Goal: Task Accomplishment & Management: Use online tool/utility

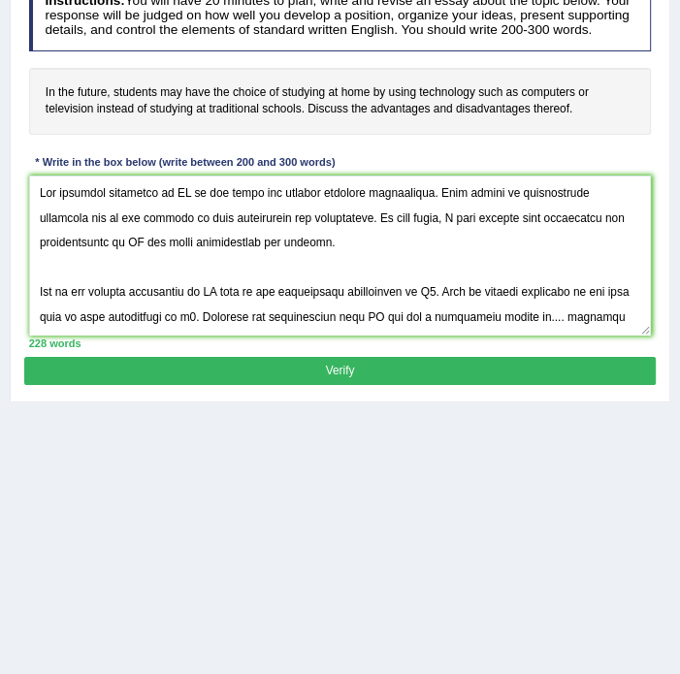
scroll to position [203, 0]
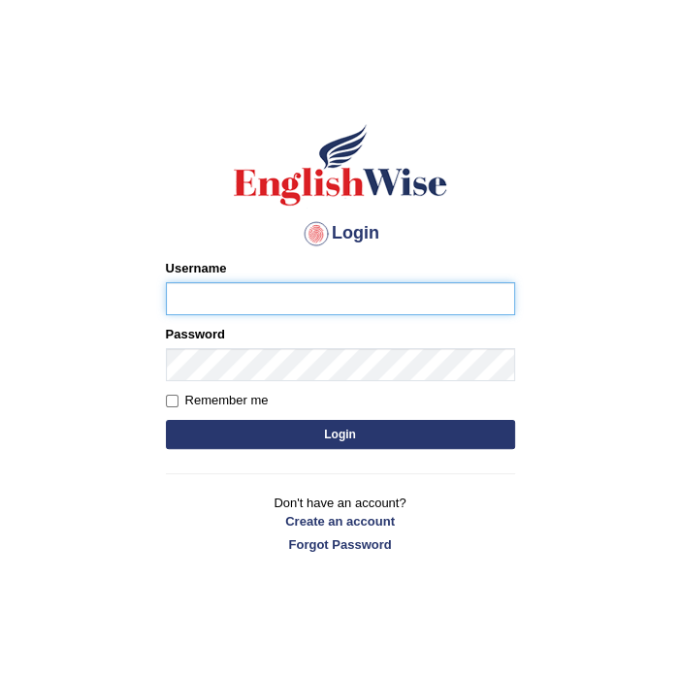
click at [400, 288] on input "Username" at bounding box center [340, 298] width 349 height 33
type input "Thilini_Dissanayake"
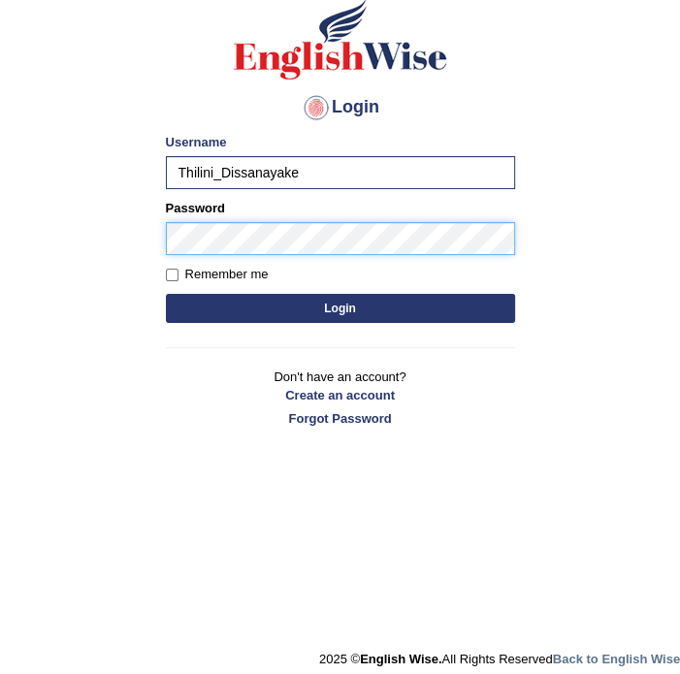
scroll to position [139, 0]
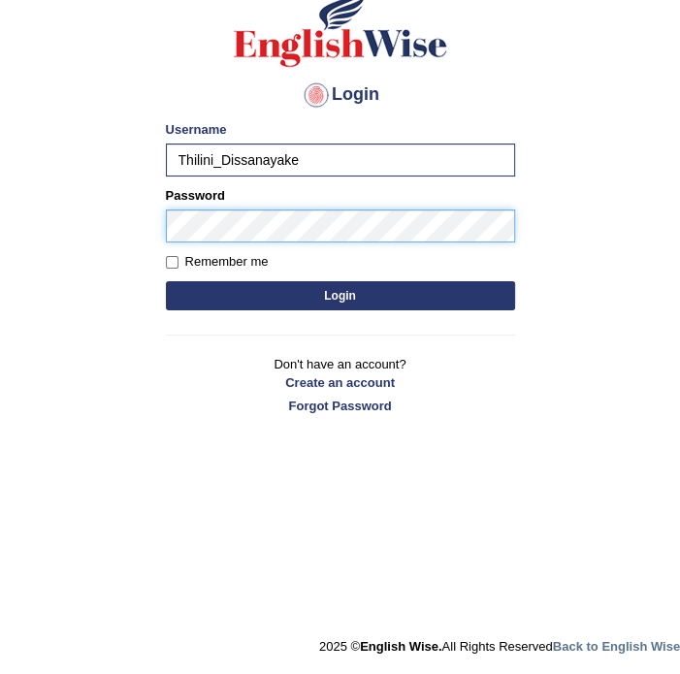
click at [166, 281] on button "Login" at bounding box center [340, 295] width 349 height 29
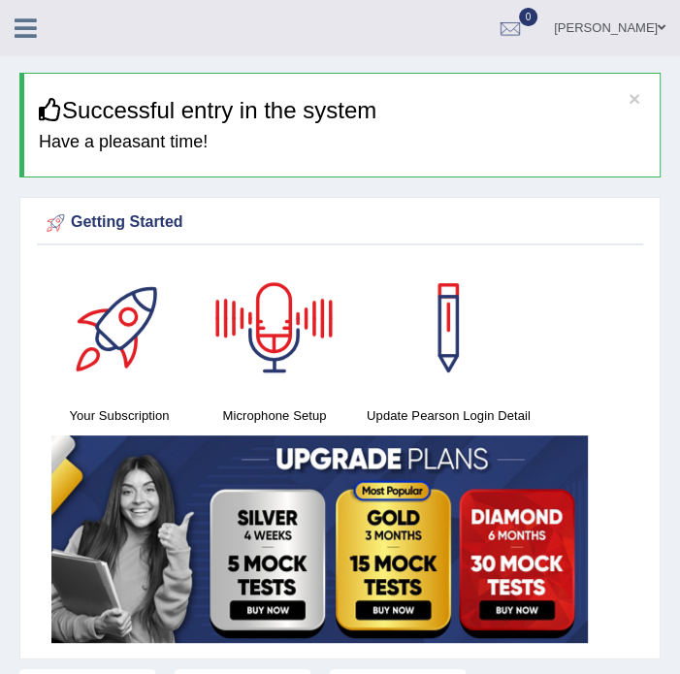
click at [24, 26] on icon at bounding box center [26, 28] width 22 height 25
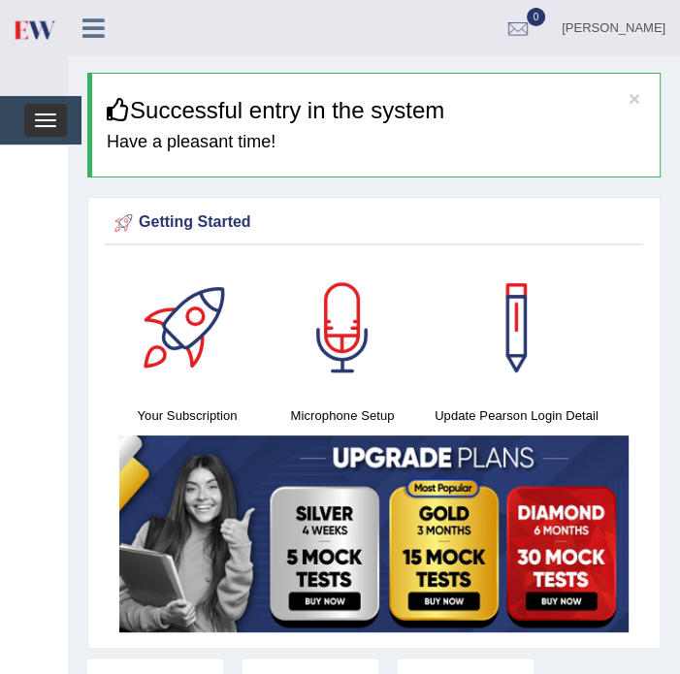
click at [32, 119] on button "Toggle navigation" at bounding box center [45, 120] width 43 height 33
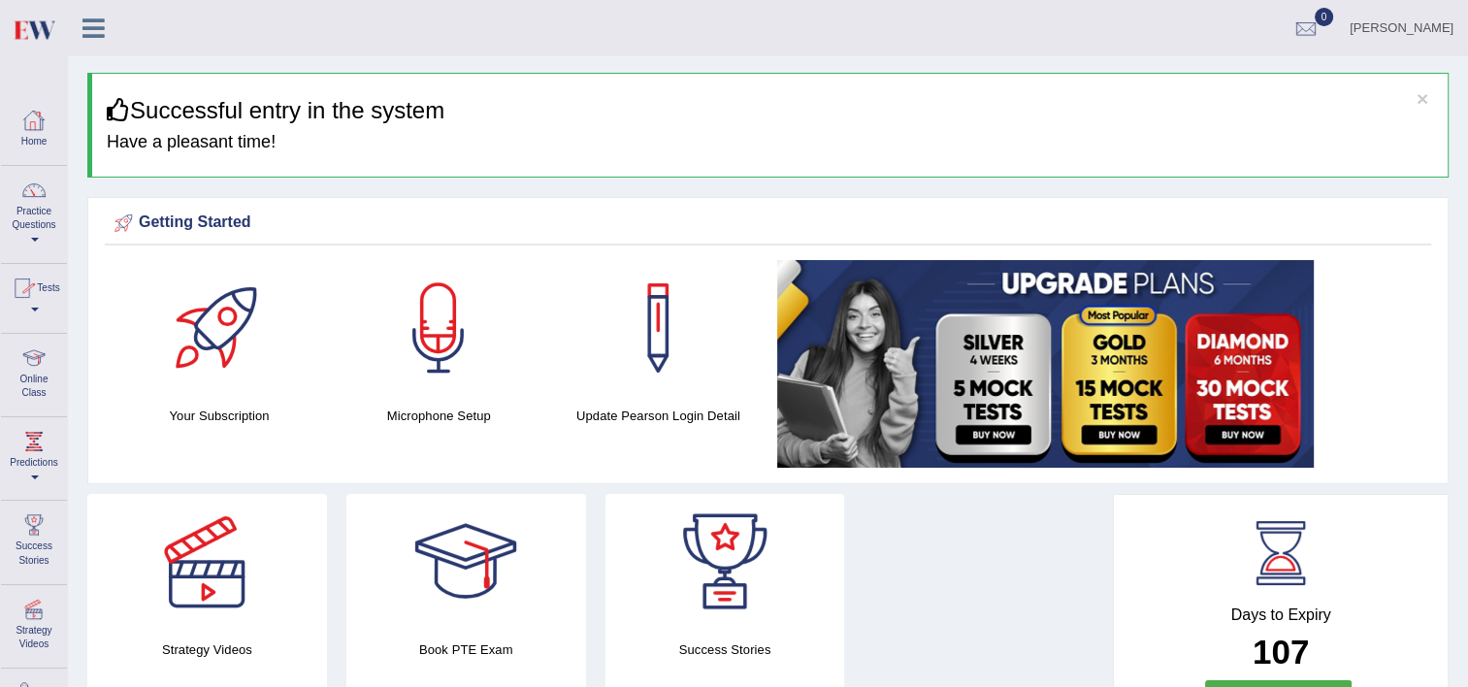
click at [94, 34] on icon at bounding box center [93, 28] width 22 height 25
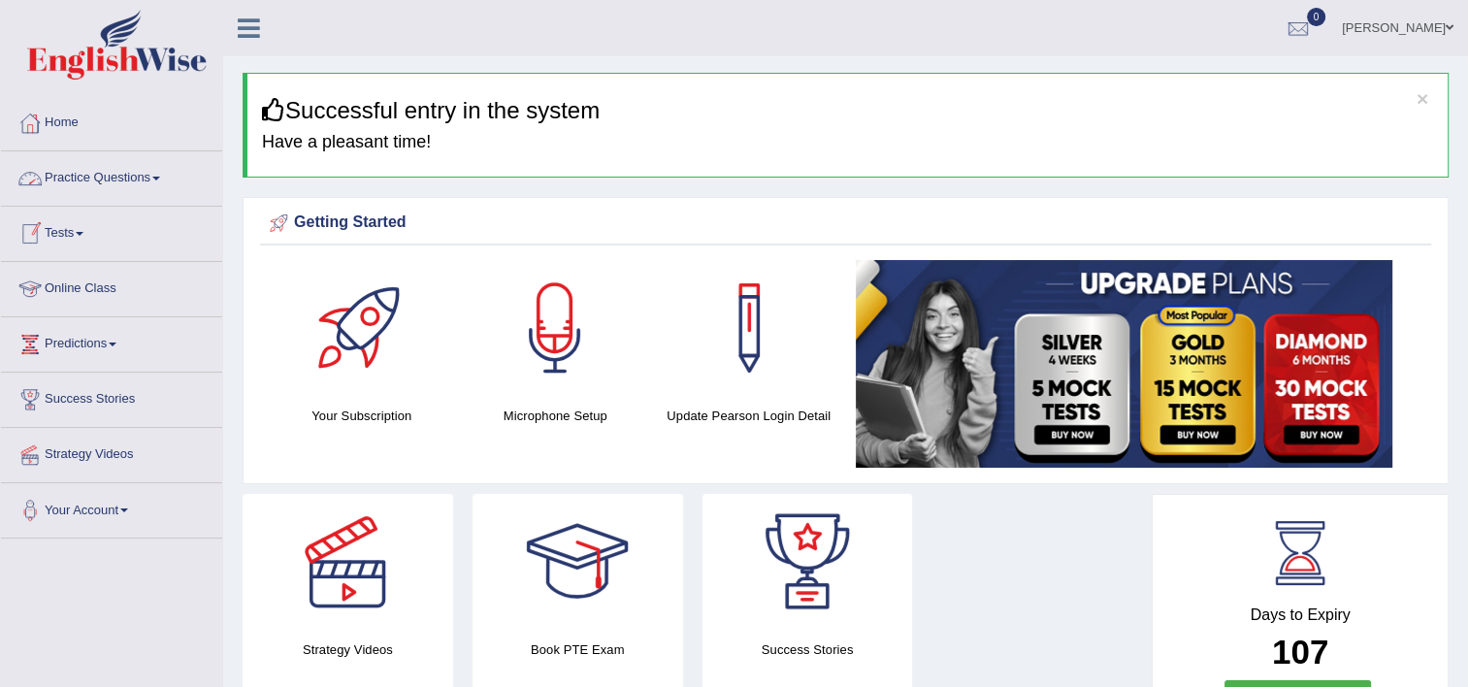
click at [96, 167] on link "Practice Questions" at bounding box center [111, 175] width 221 height 49
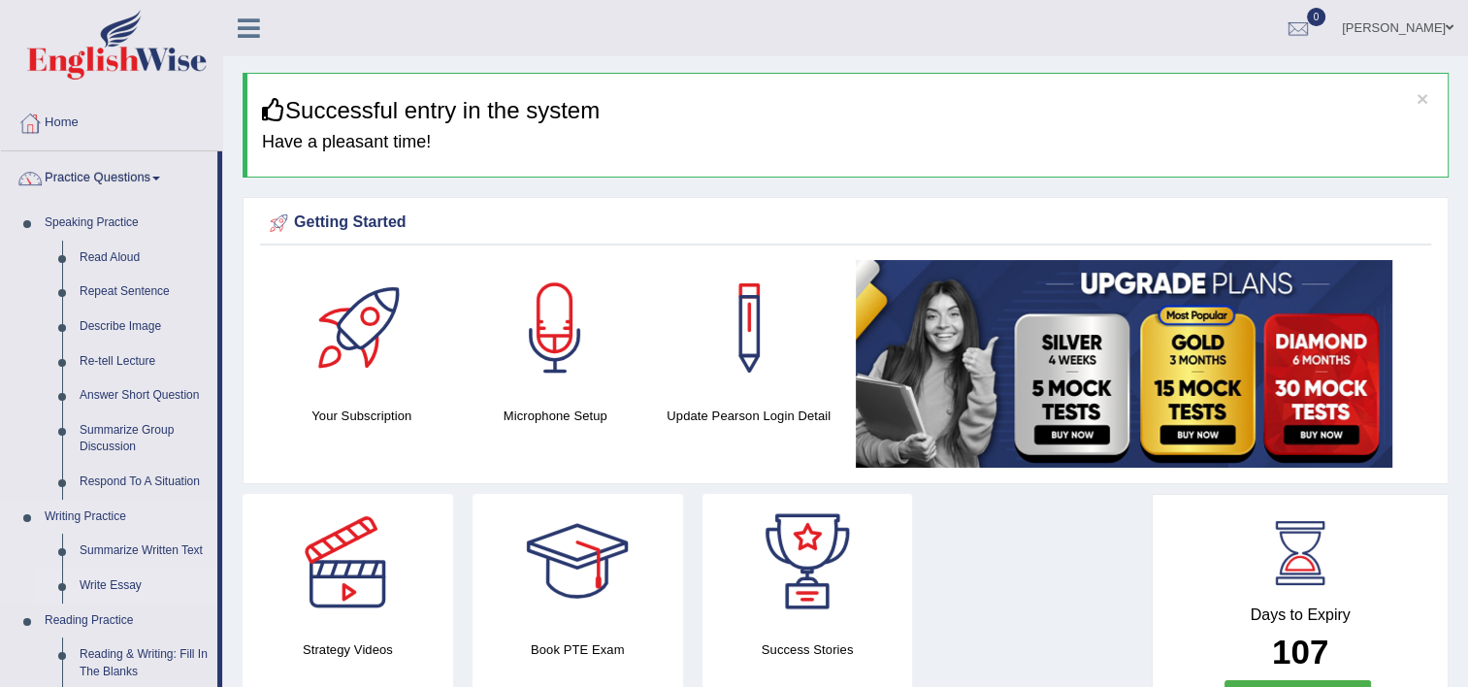
click at [105, 576] on link "Write Essay" at bounding box center [144, 585] width 146 height 35
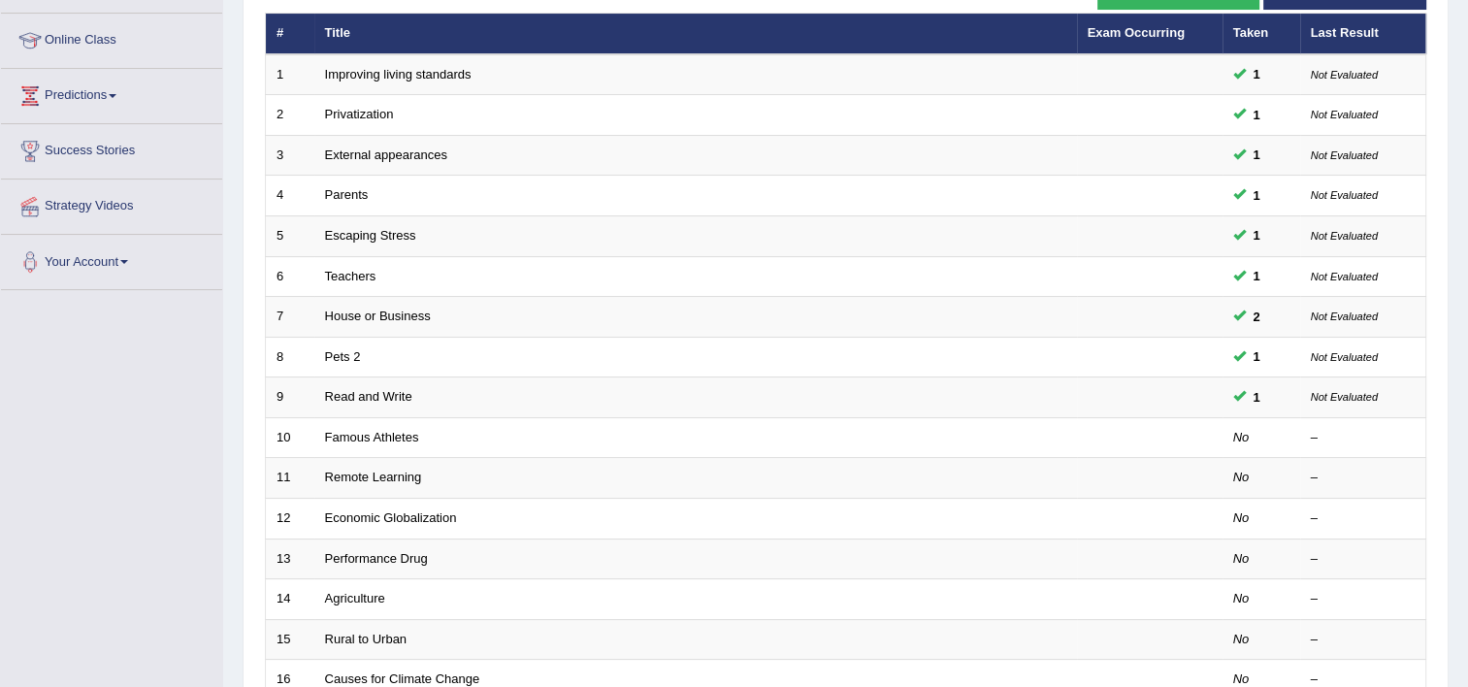
scroll to position [252, 0]
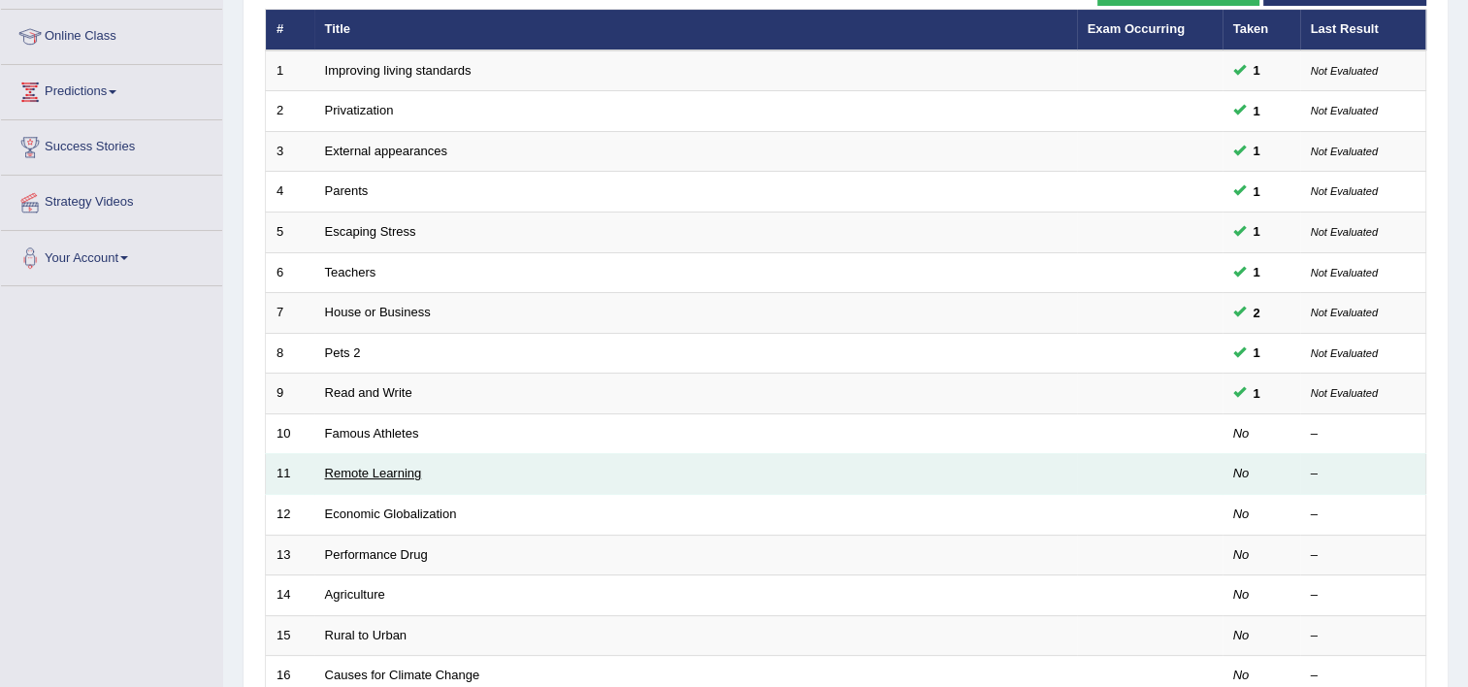
click at [411, 468] on link "Remote Learning" at bounding box center [373, 473] width 97 height 15
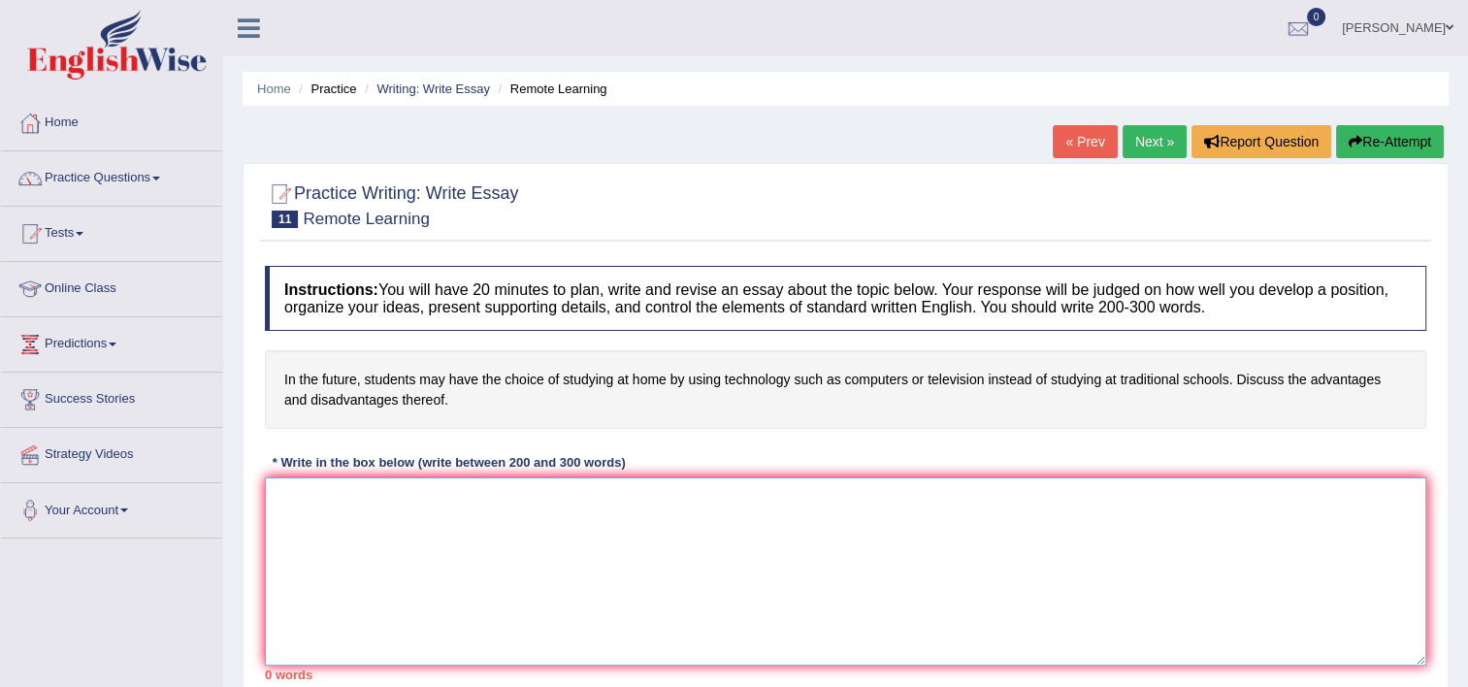
click at [514, 534] on textarea at bounding box center [845, 571] width 1161 height 188
paste textarea "The increasing influence of choice of studying in future has ignited numerous d…"
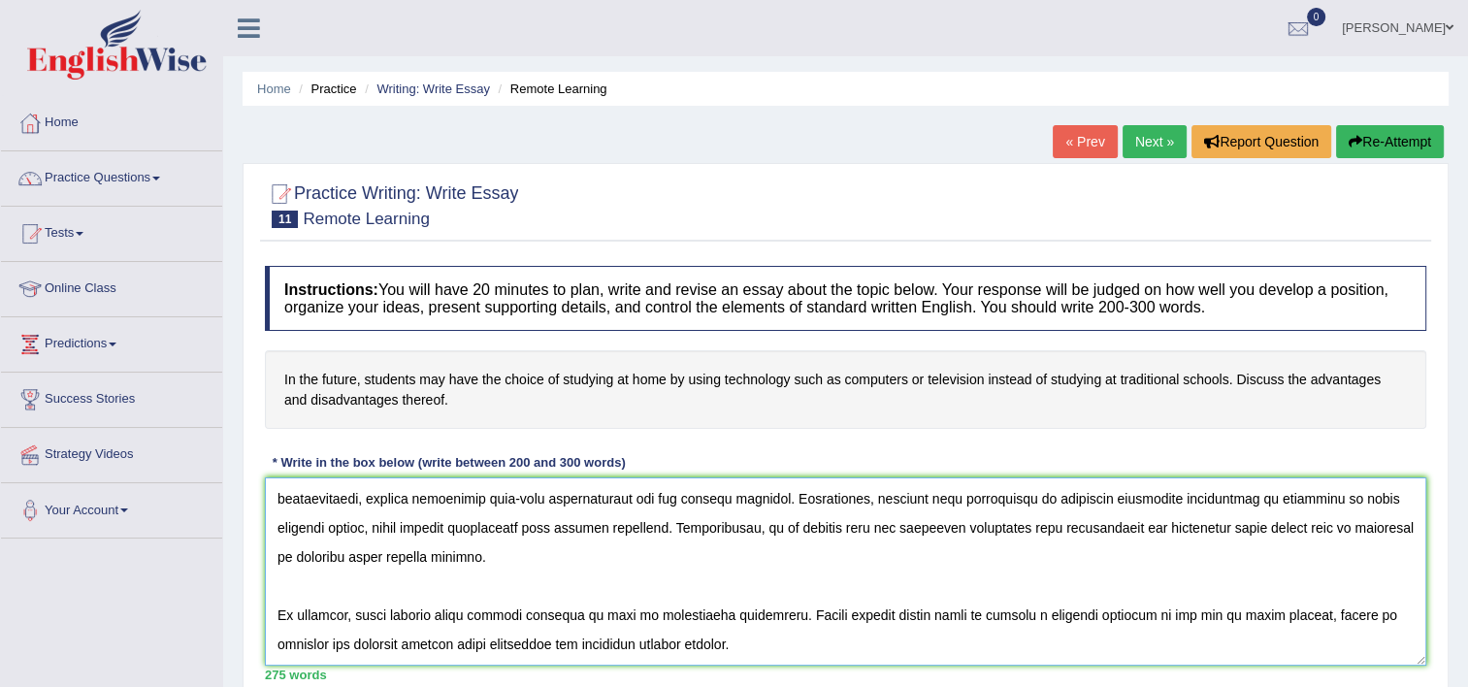
scroll to position [320, 0]
click at [1049, 635] on textarea at bounding box center [845, 571] width 1161 height 188
click at [1046, 624] on textarea at bounding box center [845, 571] width 1161 height 188
drag, startPoint x: 745, startPoint y: 612, endPoint x: 1209, endPoint y: 627, distance: 463.9
click at [1209, 627] on textarea at bounding box center [845, 571] width 1161 height 188
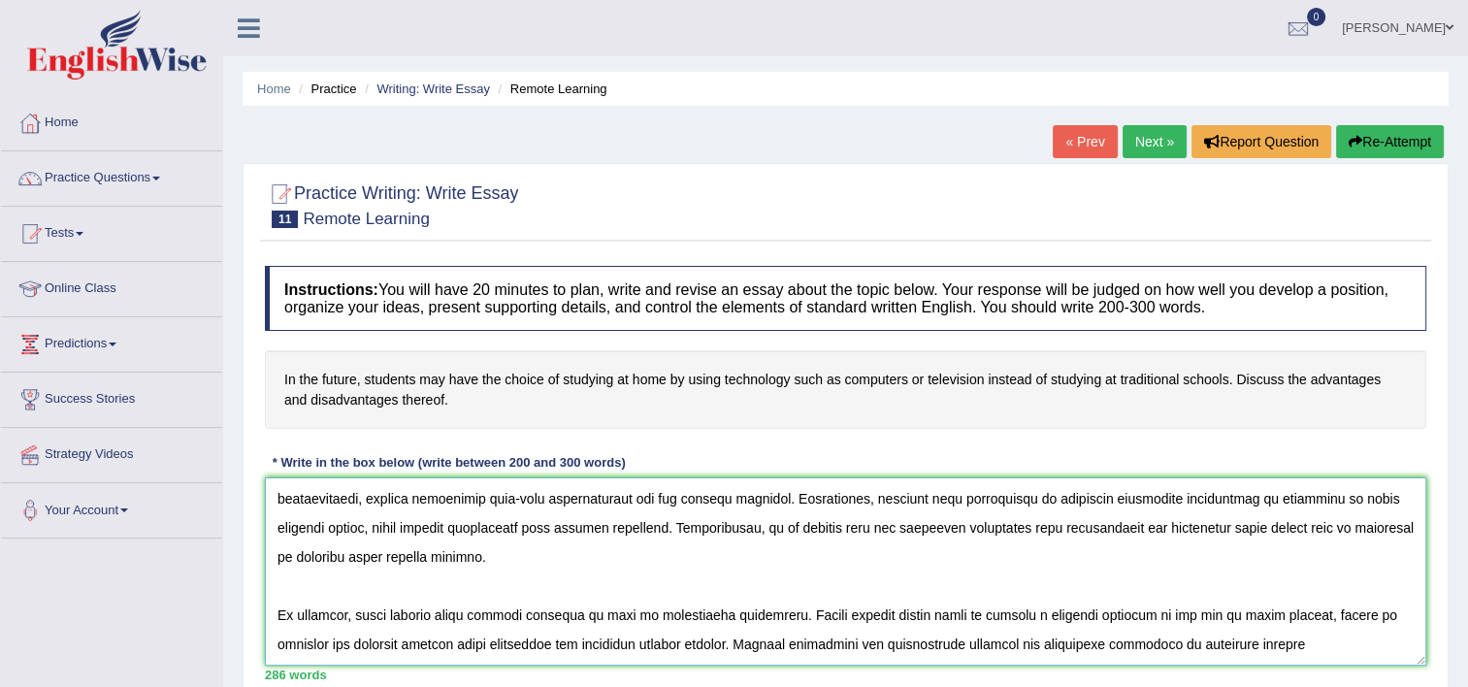
click at [1041, 610] on textarea at bounding box center [845, 571] width 1161 height 188
click at [1310, 614] on textarea at bounding box center [845, 571] width 1161 height 188
click at [1317, 615] on textarea at bounding box center [845, 571] width 1161 height 188
click at [1397, 611] on textarea at bounding box center [845, 571] width 1161 height 188
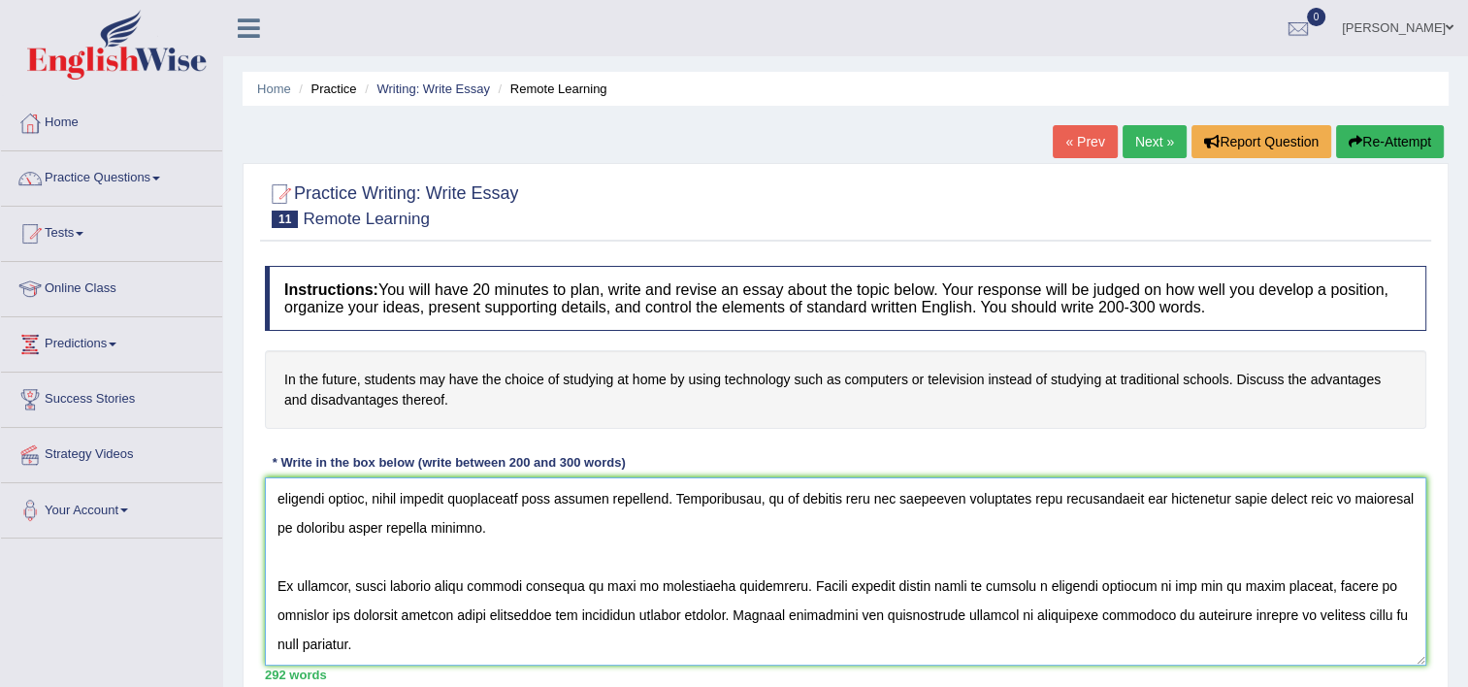
click at [360, 639] on textarea at bounding box center [845, 571] width 1161 height 188
click at [394, 645] on textarea at bounding box center [845, 571] width 1161 height 188
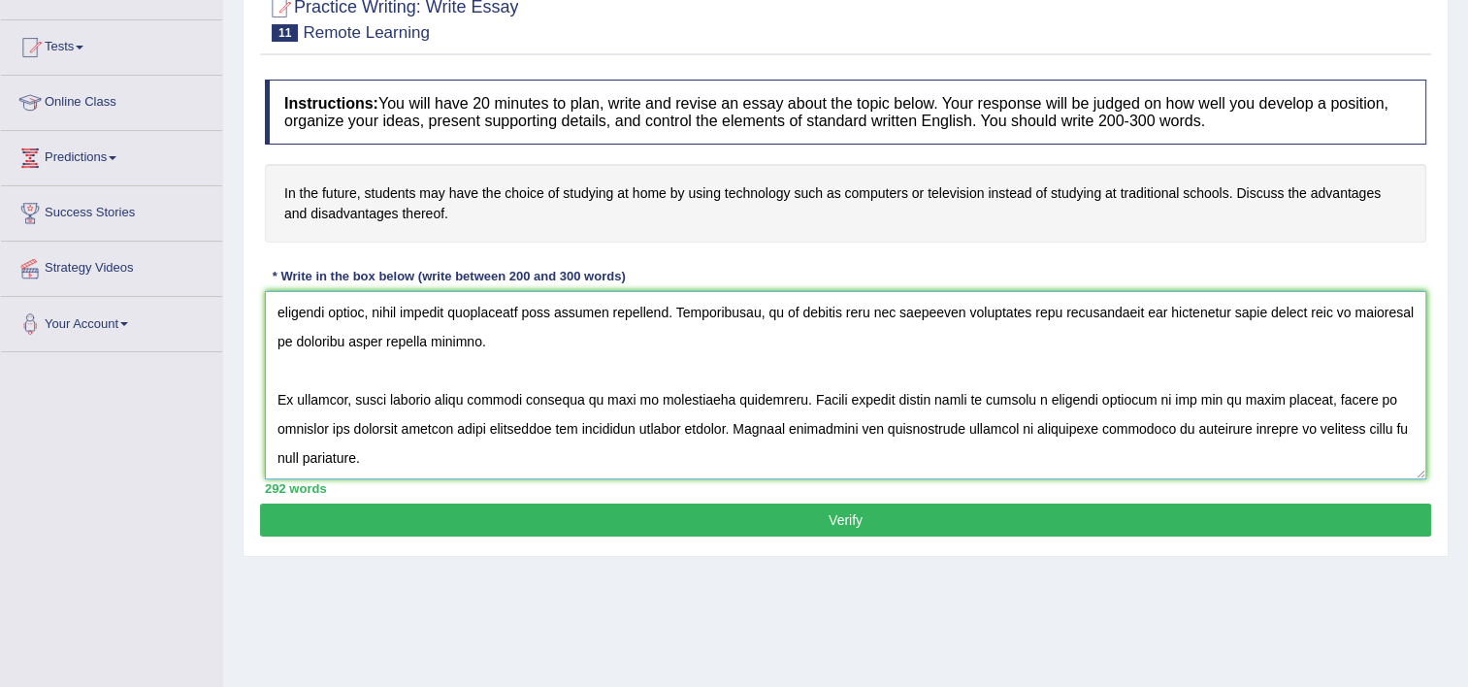
scroll to position [196, 0]
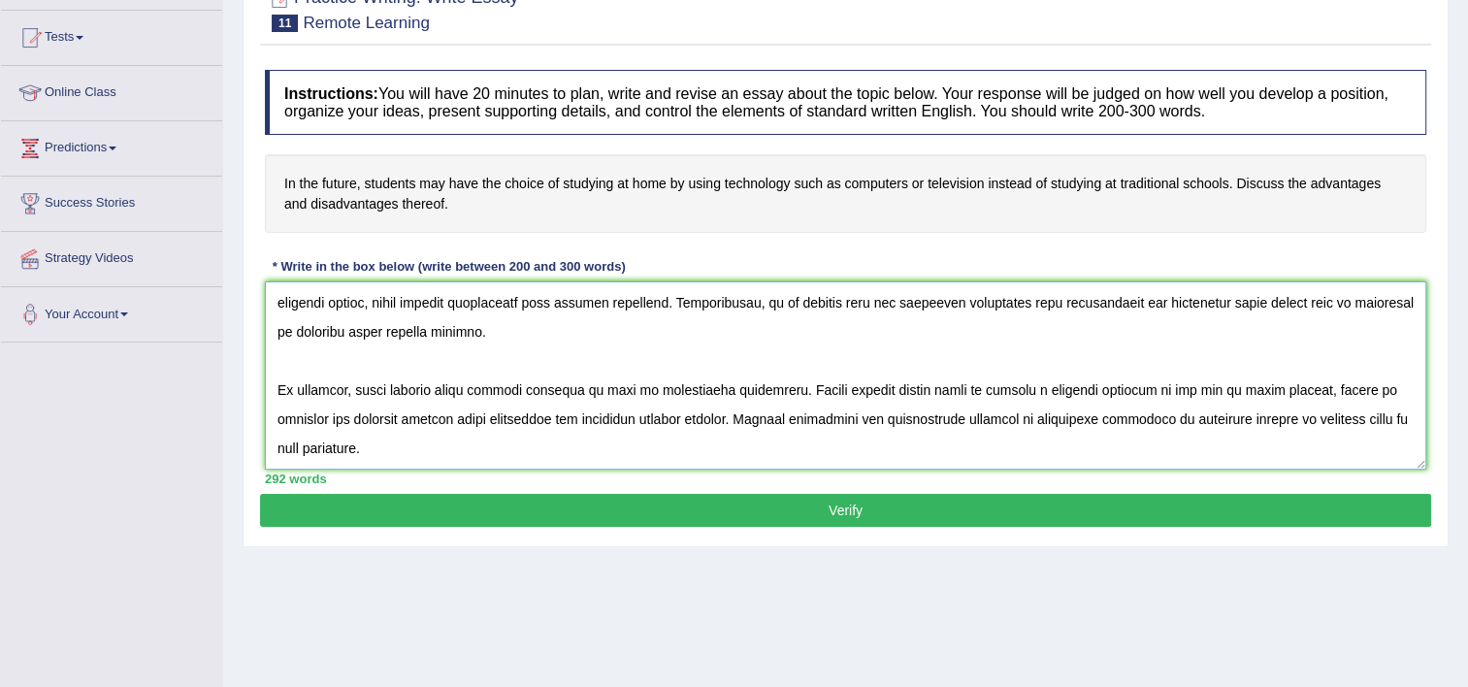
type textarea "The increasing influence of choice of studying in future has ignited numerous d…"
click at [1237, 503] on button "Verify" at bounding box center [845, 510] width 1171 height 33
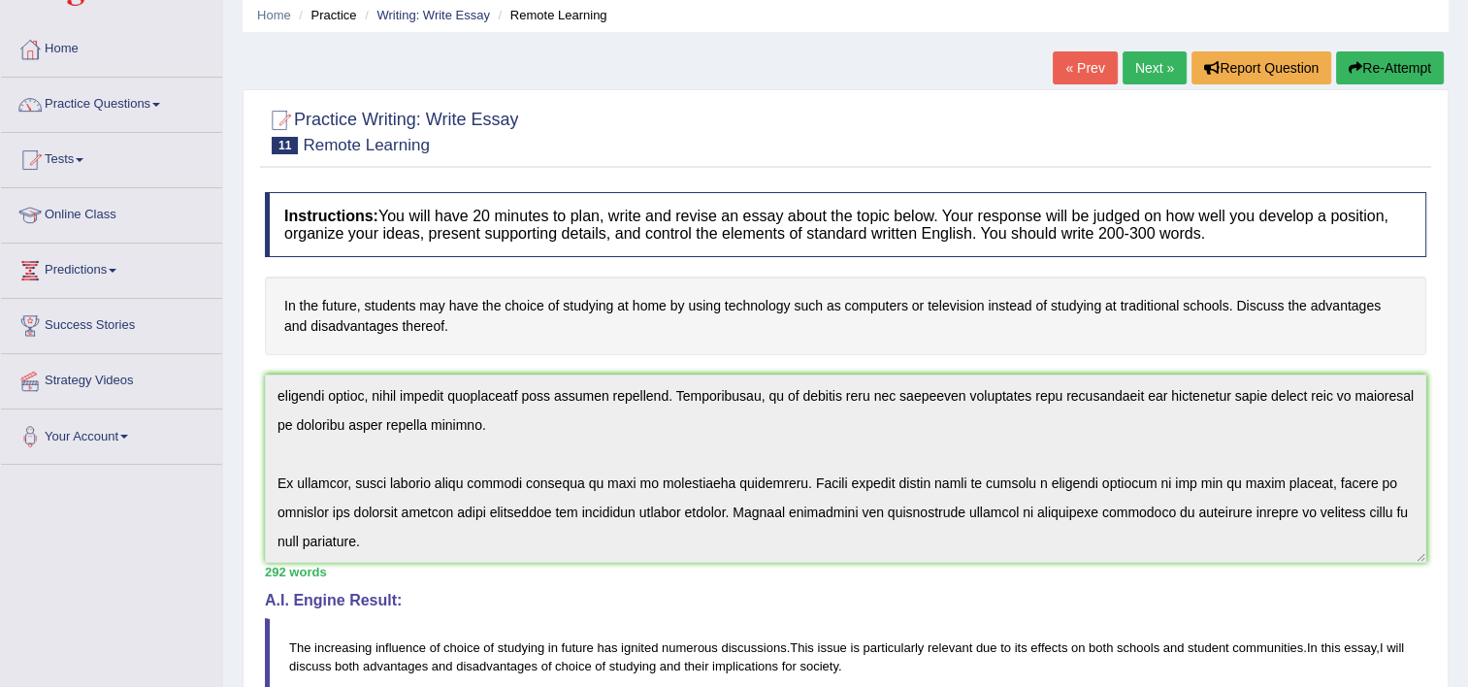
scroll to position [73, 0]
click at [79, 159] on link "Tests" at bounding box center [111, 158] width 221 height 49
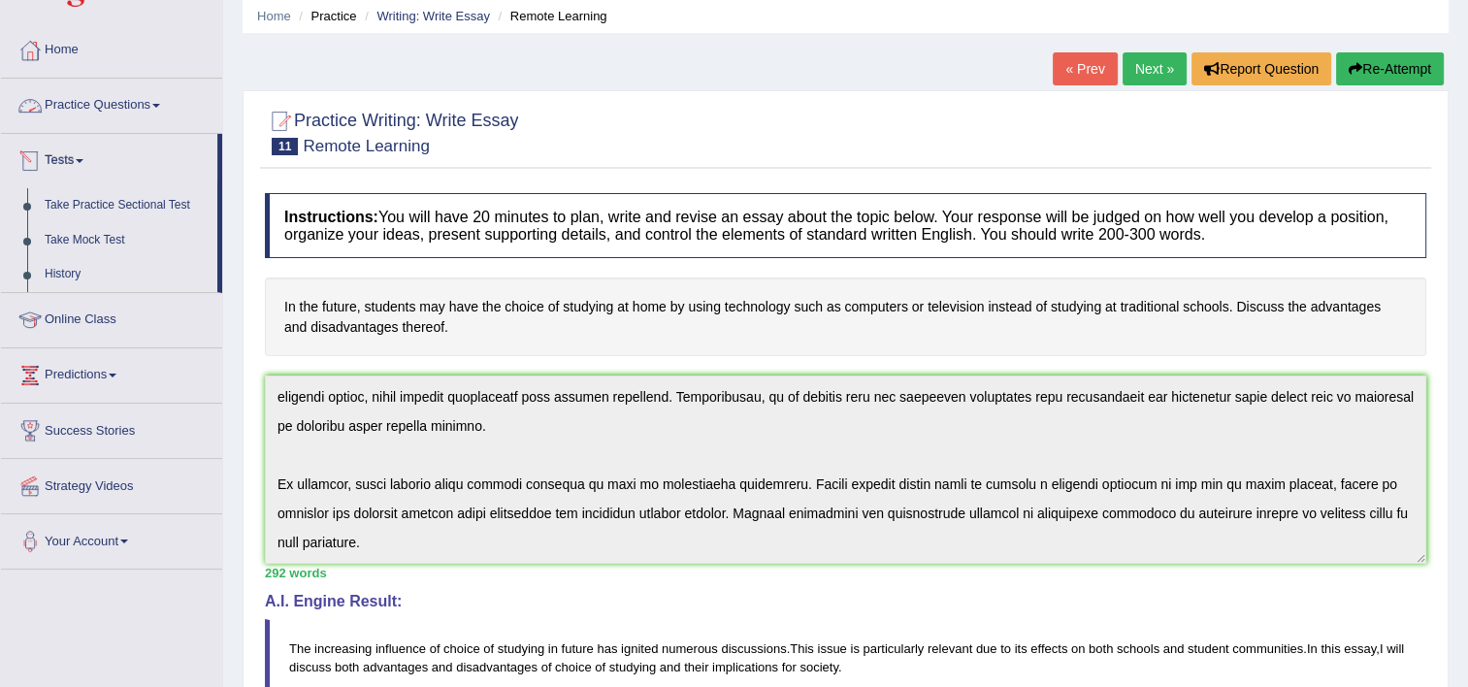
click at [108, 92] on link "Practice Questions" at bounding box center [111, 103] width 221 height 49
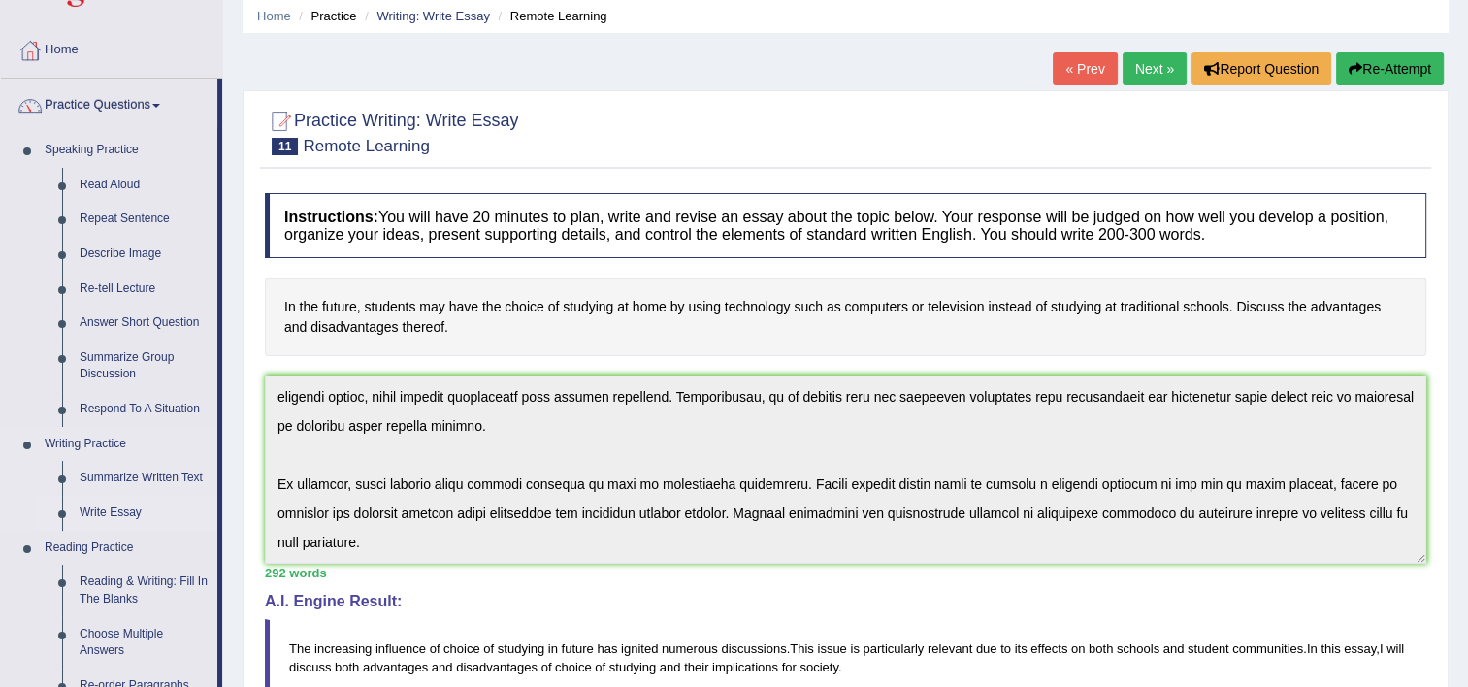
click at [99, 508] on link "Write Essay" at bounding box center [144, 513] width 146 height 35
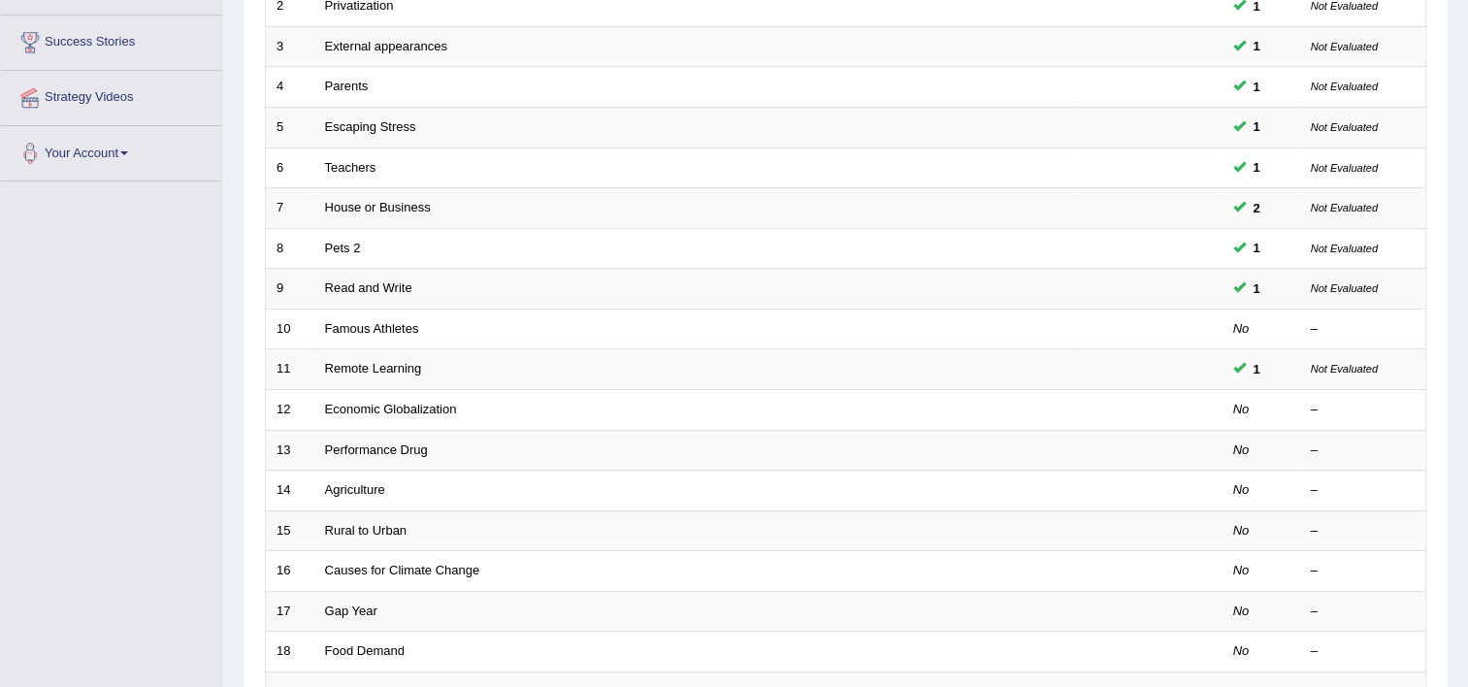
scroll to position [359, 0]
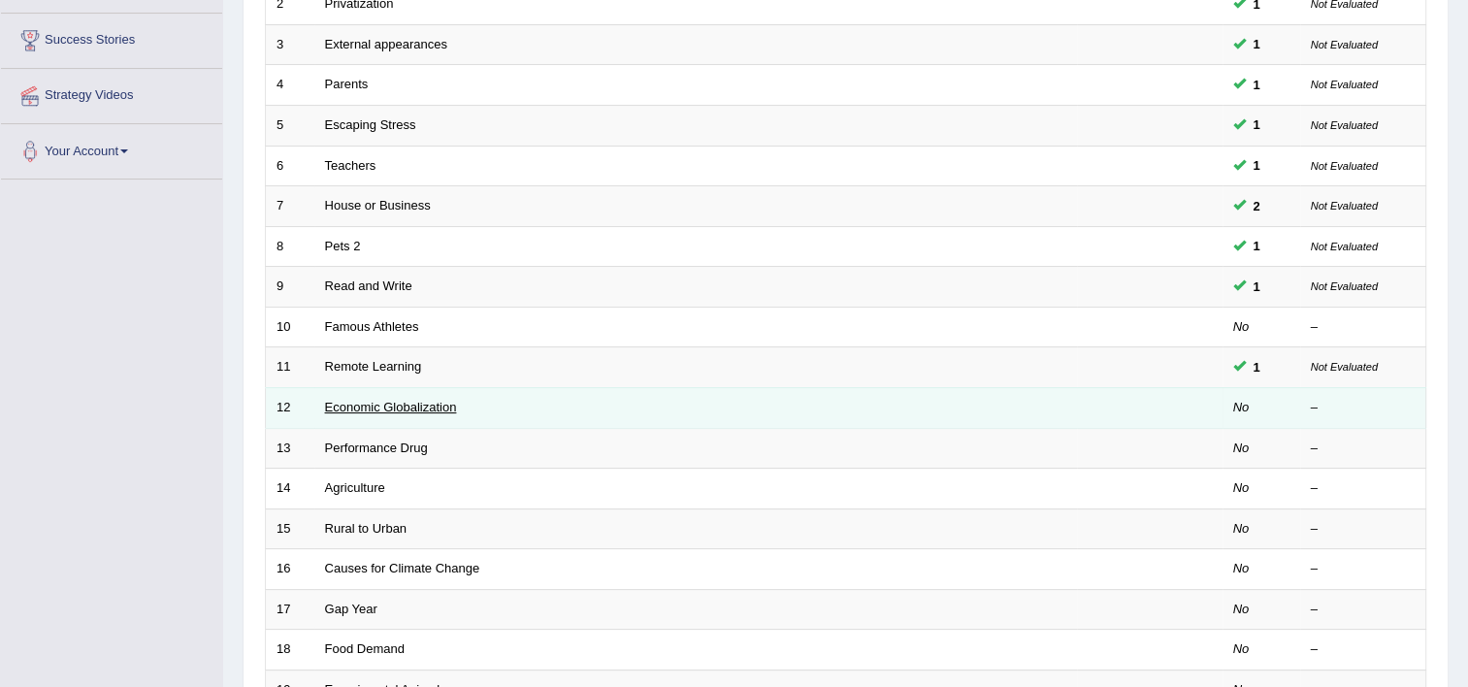
click at [419, 400] on link "Economic Globalization" at bounding box center [391, 407] width 132 height 15
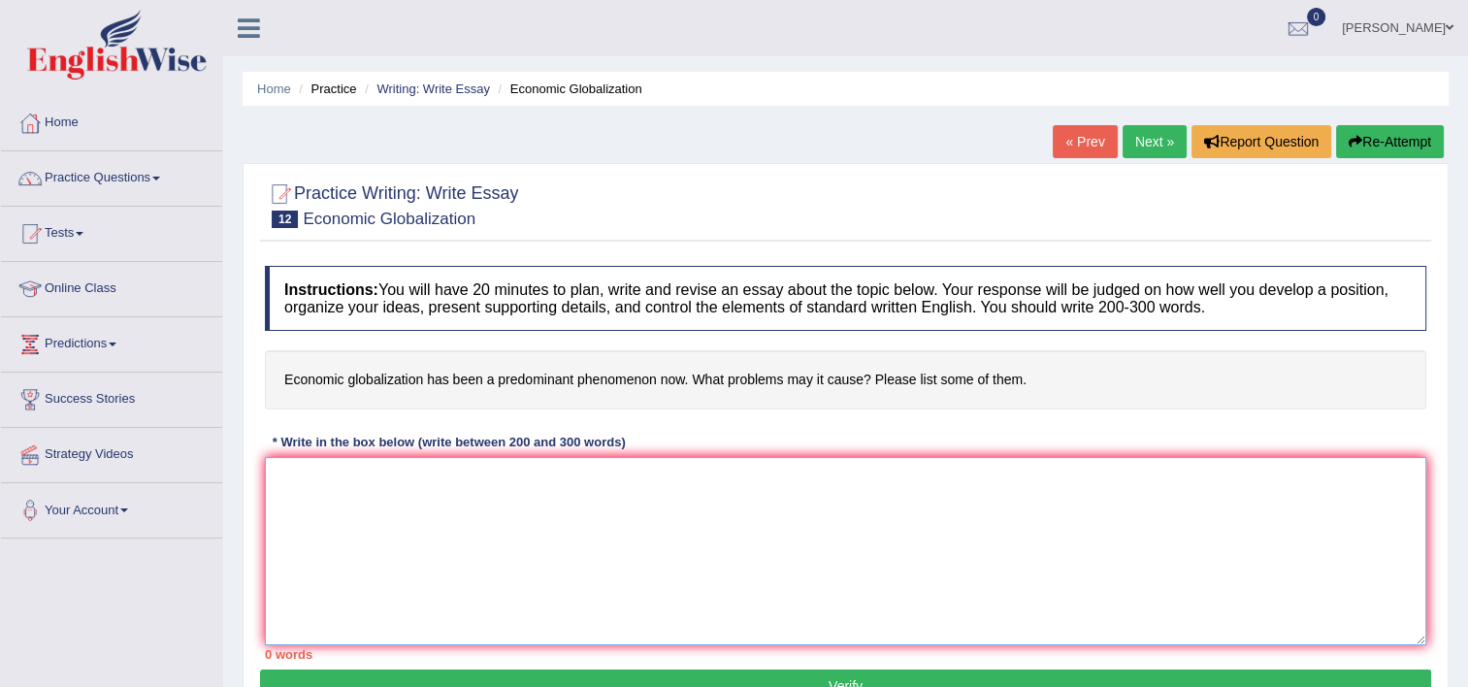
click at [401, 526] on textarea at bounding box center [845, 551] width 1161 height 188
